Goal: Task Accomplishment & Management: Manage account settings

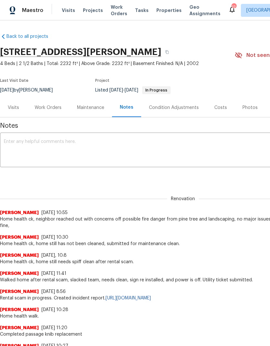
click at [64, 12] on span "Visits" at bounding box center [68, 10] width 13 height 6
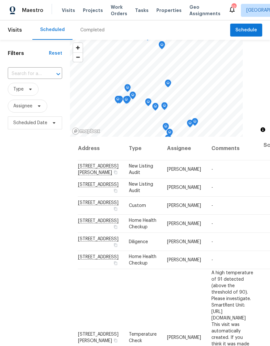
click at [30, 74] on input "text" at bounding box center [26, 74] width 36 height 10
type input "35476"
click at [29, 88] on li "[STREET_ADDRESS]" at bounding box center [34, 89] width 54 height 11
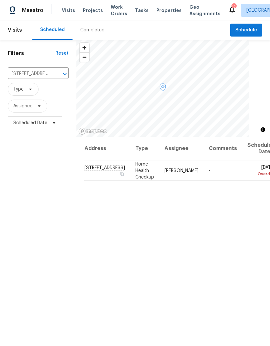
click at [0, 0] on icon at bounding box center [0, 0] width 0 height 0
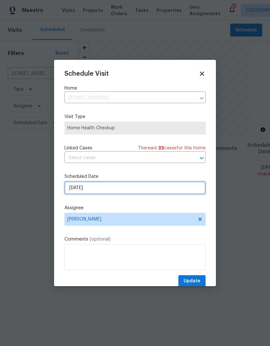
click at [149, 190] on input "[DATE]" at bounding box center [134, 188] width 141 height 13
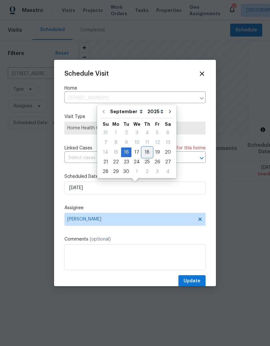
click at [147, 153] on div "18" at bounding box center [147, 152] width 10 height 9
type input "[DATE]"
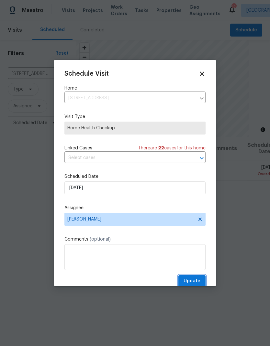
click at [192, 282] on span "Update" at bounding box center [192, 281] width 17 height 8
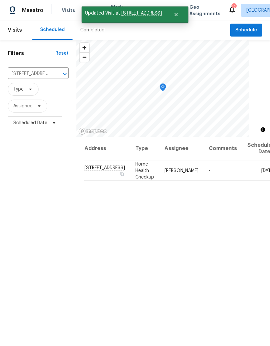
click at [53, 74] on icon "Clear" at bounding box center [56, 74] width 6 height 6
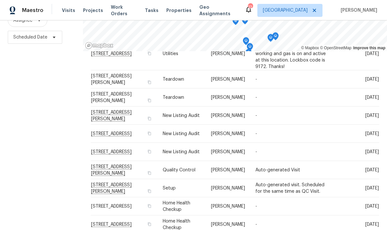
scroll to position [26, 0]
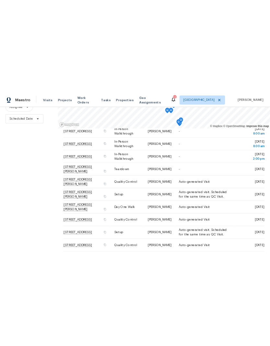
scroll to position [62, 0]
